Goal: Information Seeking & Learning: Check status

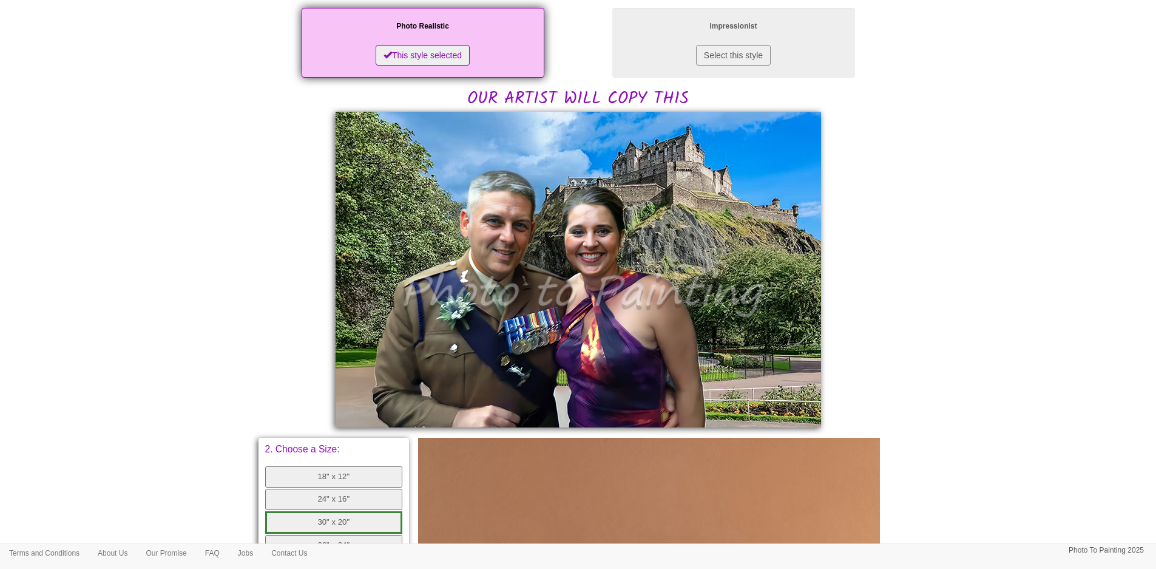
scroll to position [243, 0]
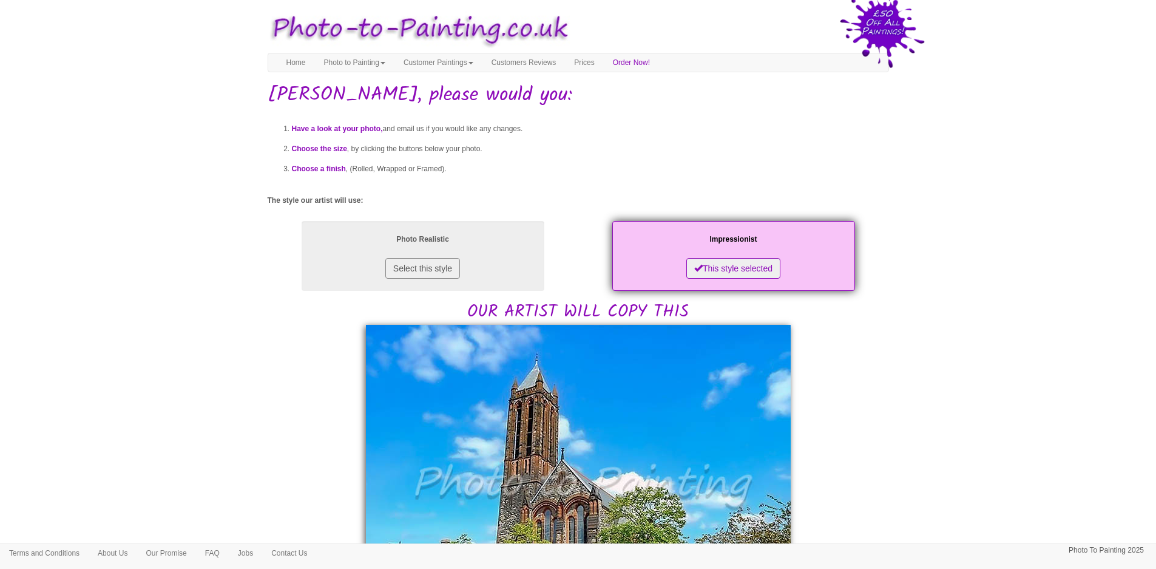
scroll to position [243, 0]
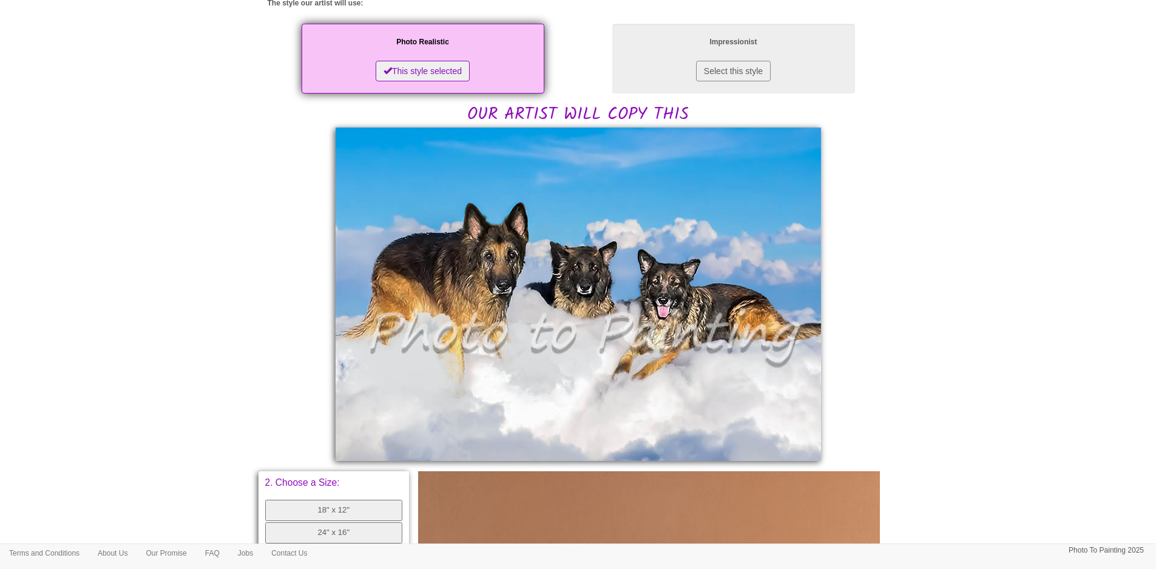
scroll to position [243, 0]
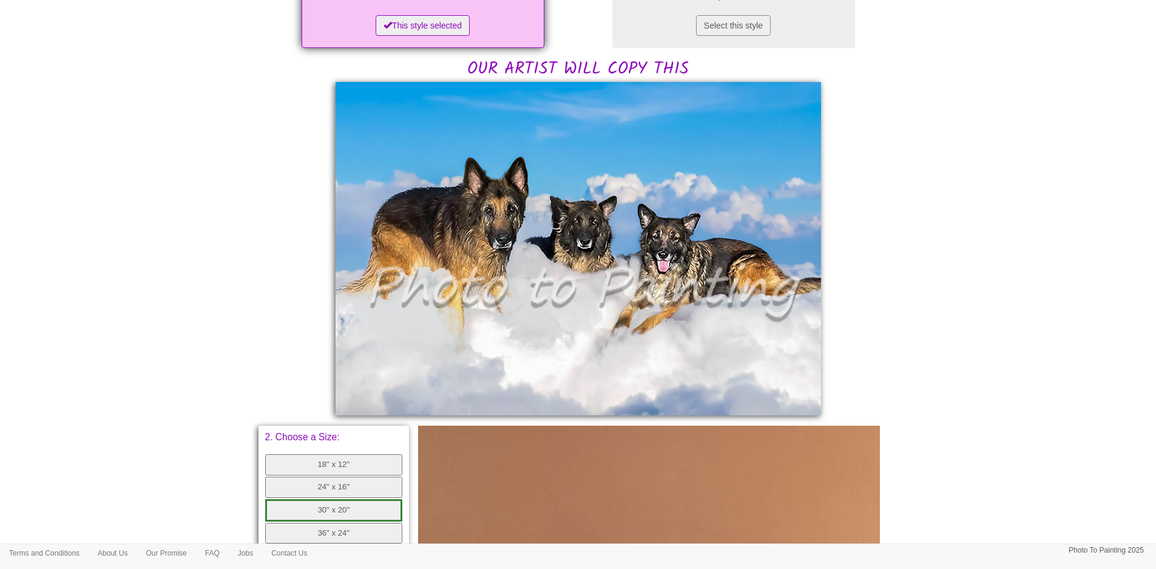
click at [711, 207] on img at bounding box center [579, 248] width 486 height 333
click at [149, 168] on body "Your painting - risk free Toggle navigation Menu Home Photo to Painting Photo t…" at bounding box center [578, 349] width 1156 height 1173
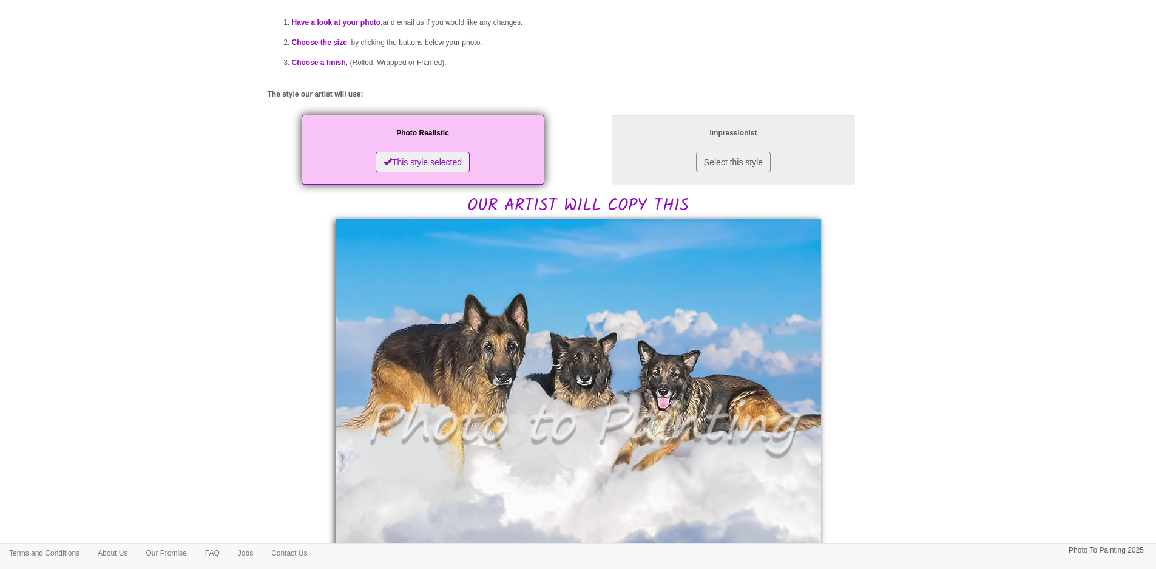
scroll to position [246, 0]
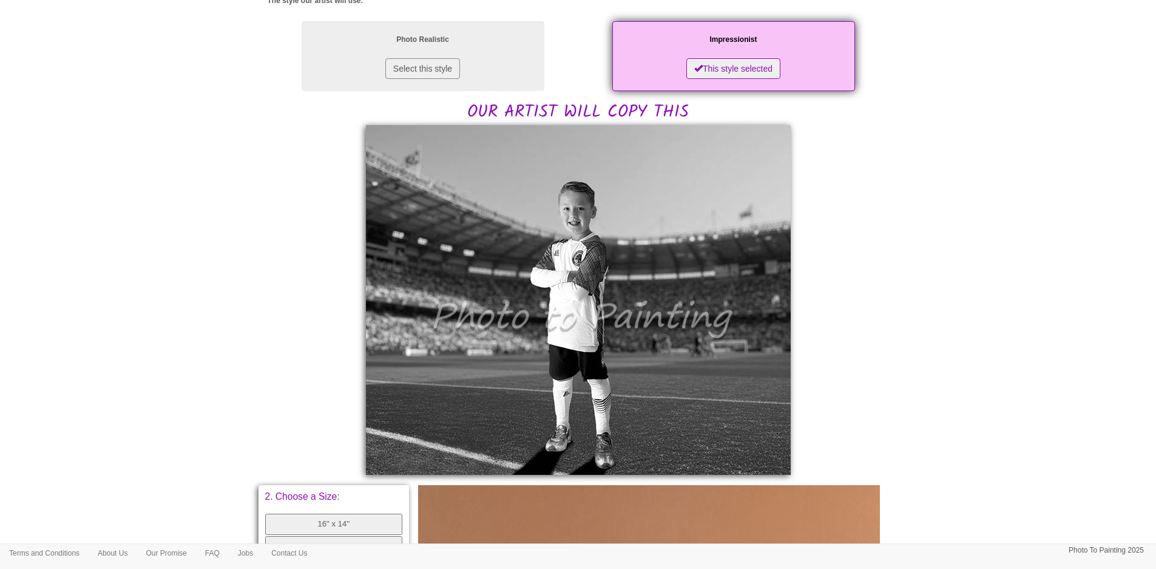
scroll to position [243, 0]
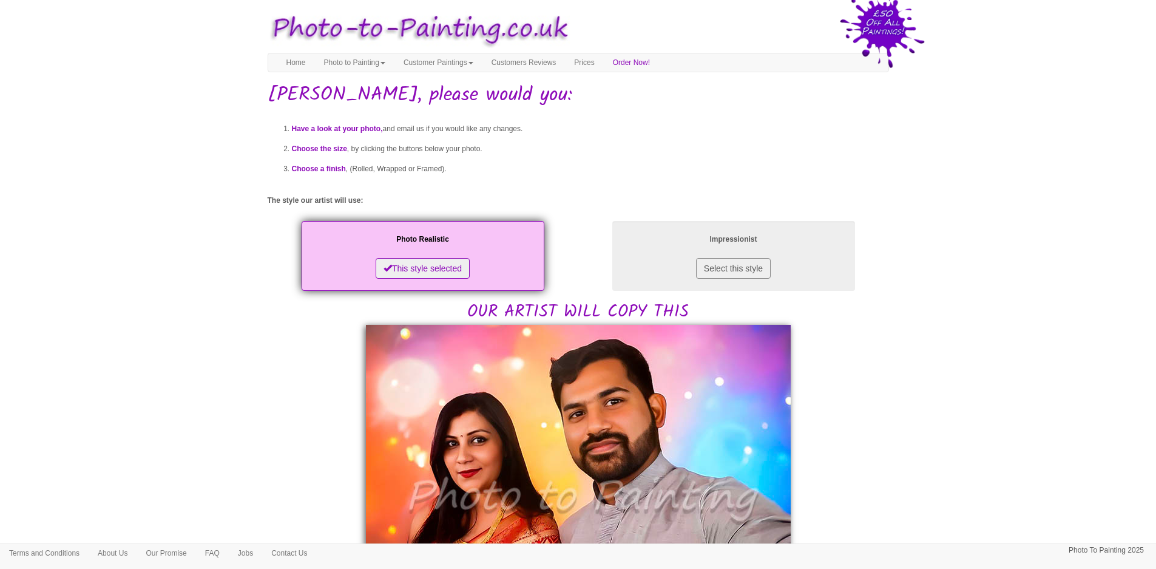
scroll to position [243, 0]
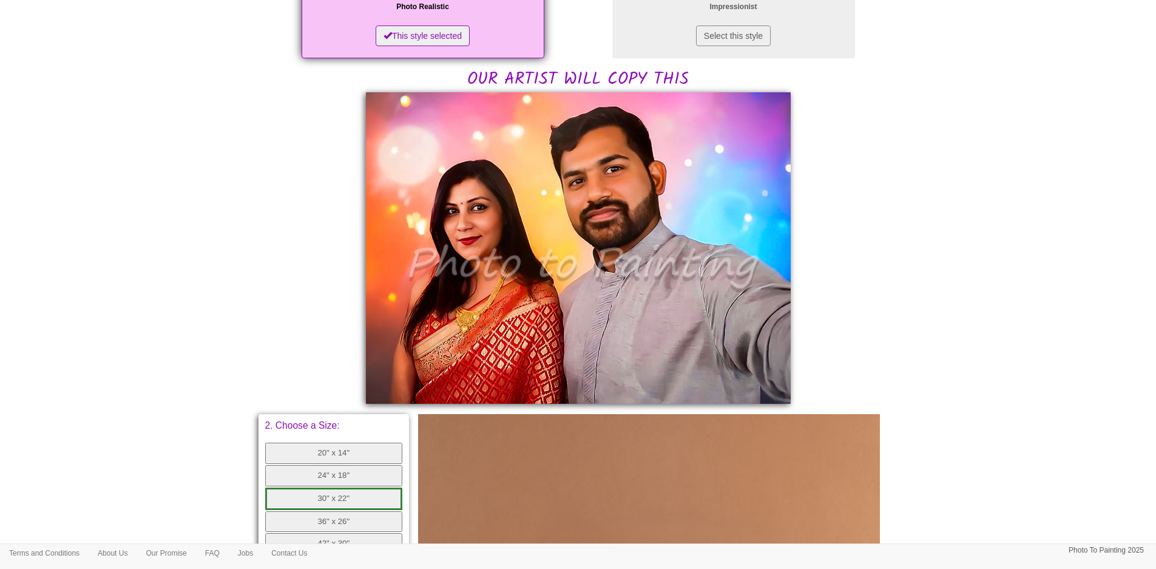
scroll to position [243, 0]
